Goal: Transaction & Acquisition: Purchase product/service

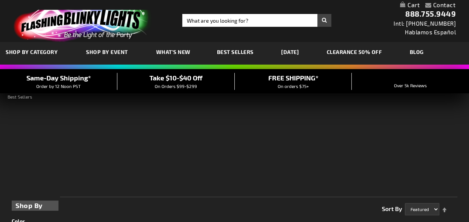
click at [46, 51] on span "SHOP BY CATEGORY" at bounding box center [32, 52] width 52 height 6
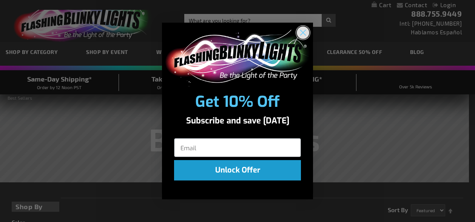
click at [304, 32] on icon "Close dialog" at bounding box center [303, 32] width 5 height 5
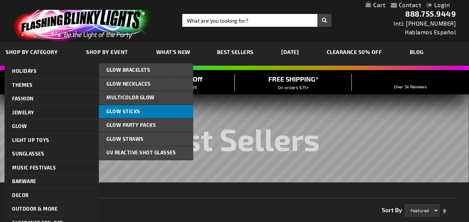
click at [118, 111] on span "Glow Sticks" at bounding box center [124, 111] width 34 height 6
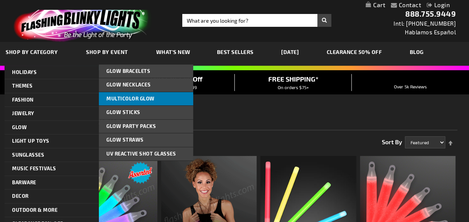
click at [128, 96] on span "Multicolor Glow" at bounding box center [131, 99] width 48 height 6
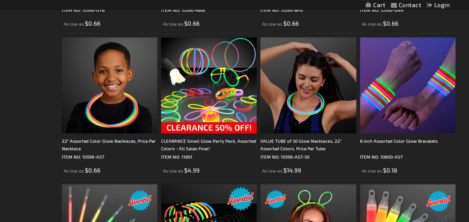
click at [207, 111] on img at bounding box center [209, 85] width 96 height 96
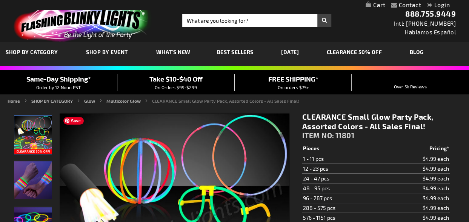
scroll to position [38, 0]
